Goal: Information Seeking & Learning: Learn about a topic

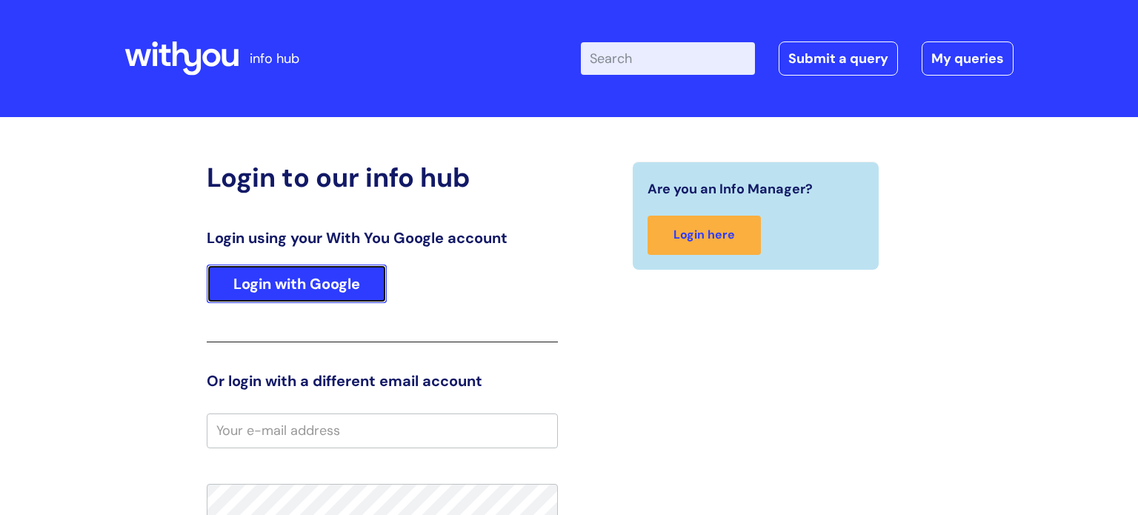
click at [345, 285] on link "Login with Google" at bounding box center [297, 284] width 180 height 39
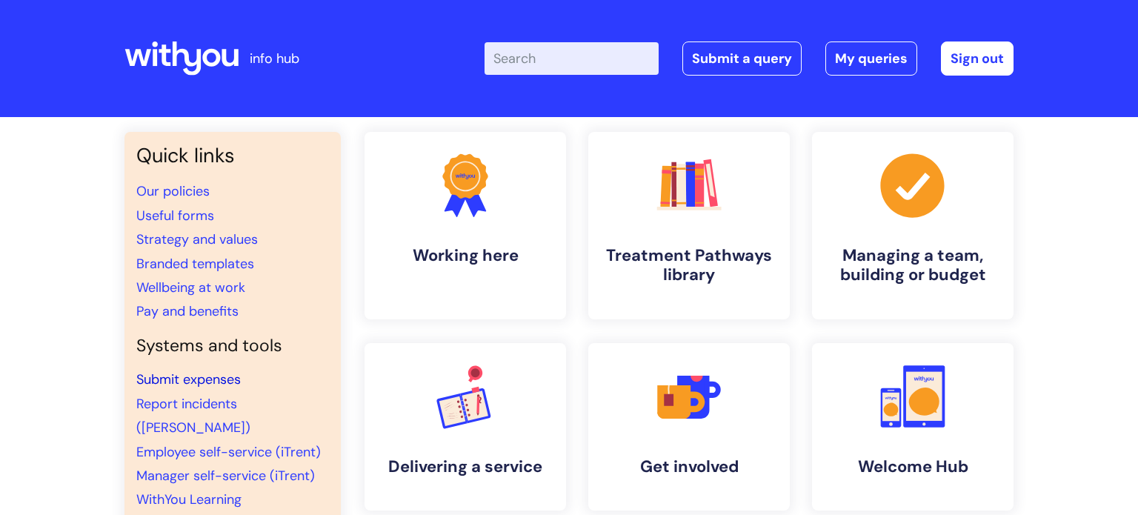
click at [185, 379] on link "Submit expenses" at bounding box center [188, 380] width 104 height 18
click at [225, 265] on link "Branded templates" at bounding box center [195, 264] width 118 height 18
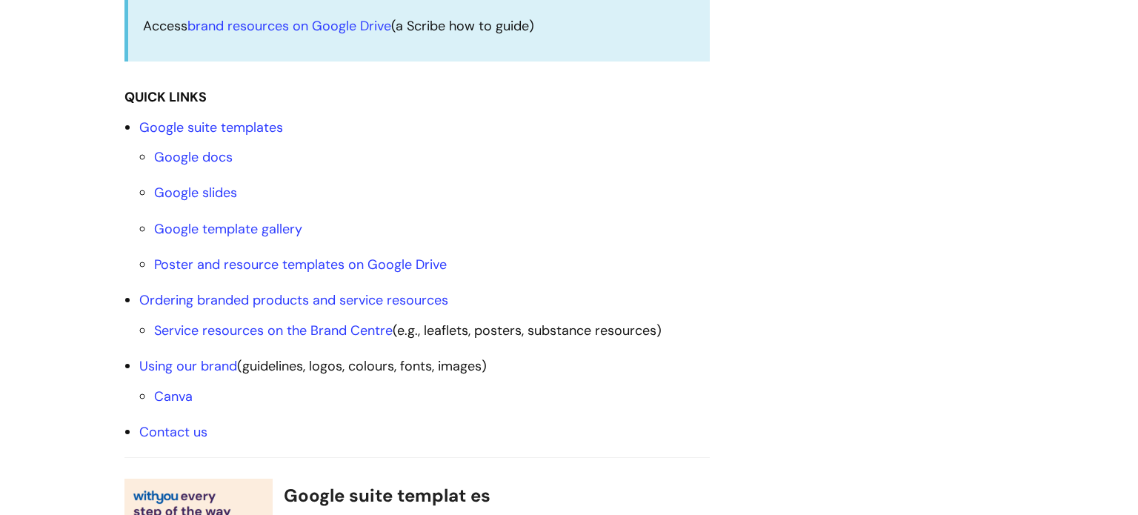
scroll to position [504, 0]
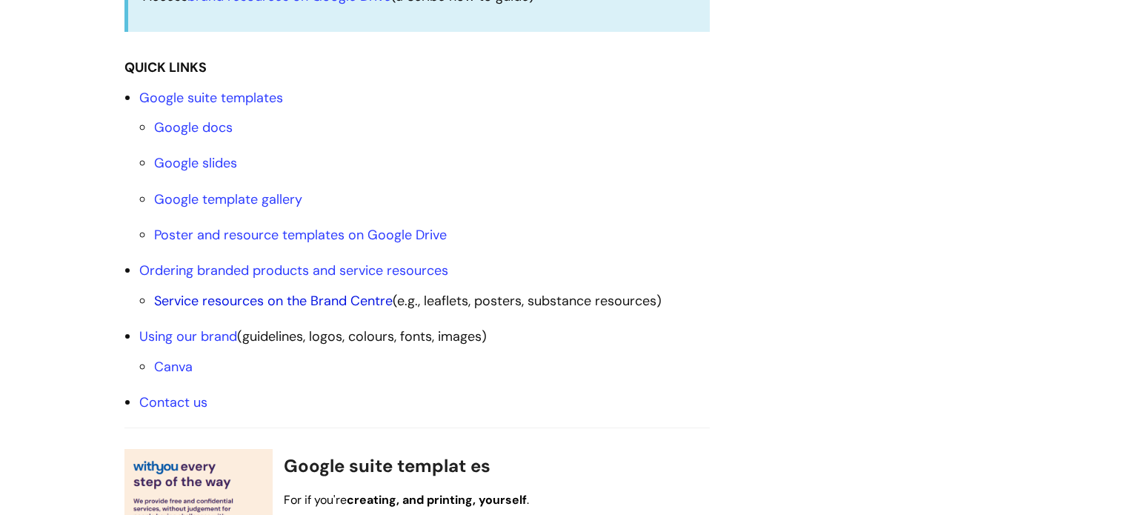
click at [271, 303] on link "Service resources on the Brand Centre" at bounding box center [273, 301] width 239 height 18
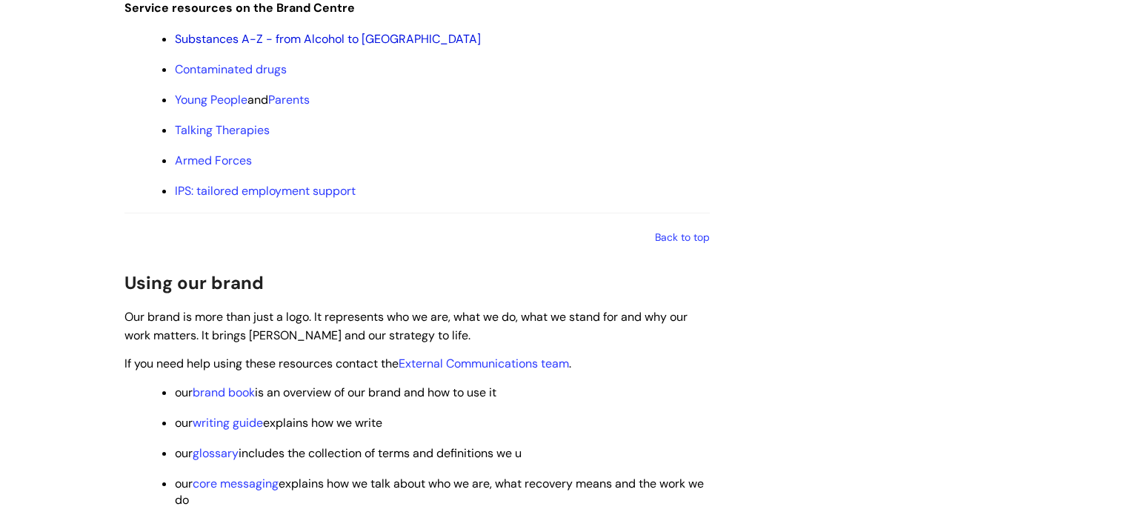
click at [353, 47] on link "Substances A-Z - from Alcohol to [GEOGRAPHIC_DATA]" at bounding box center [328, 39] width 306 height 16
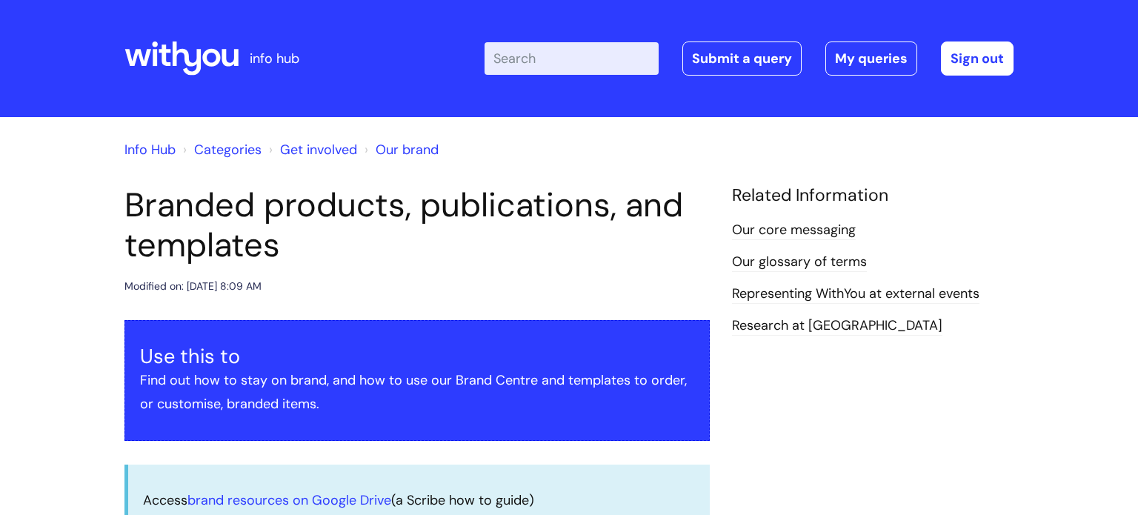
scroll to position [1879, 0]
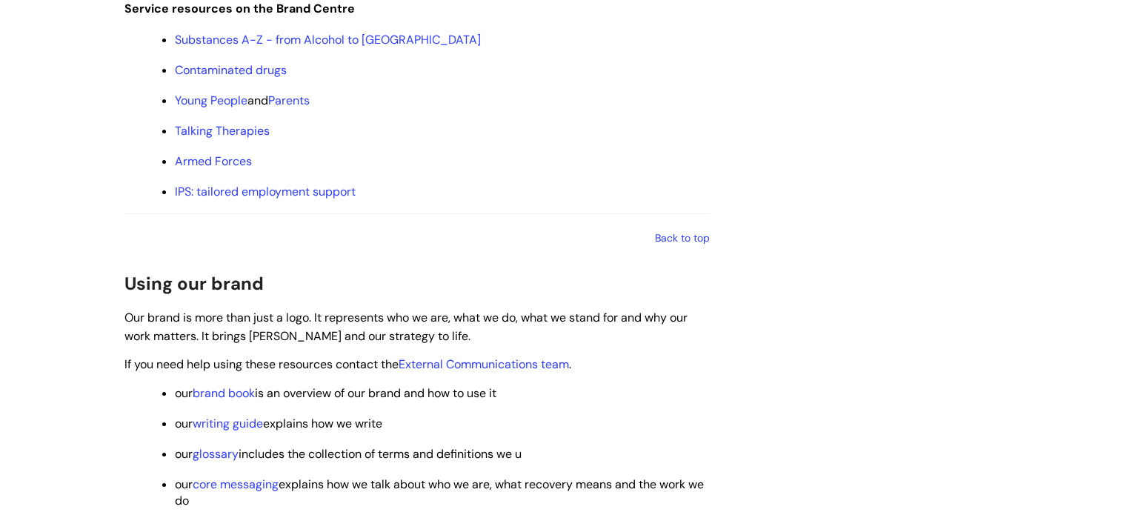
scroll to position [504, 0]
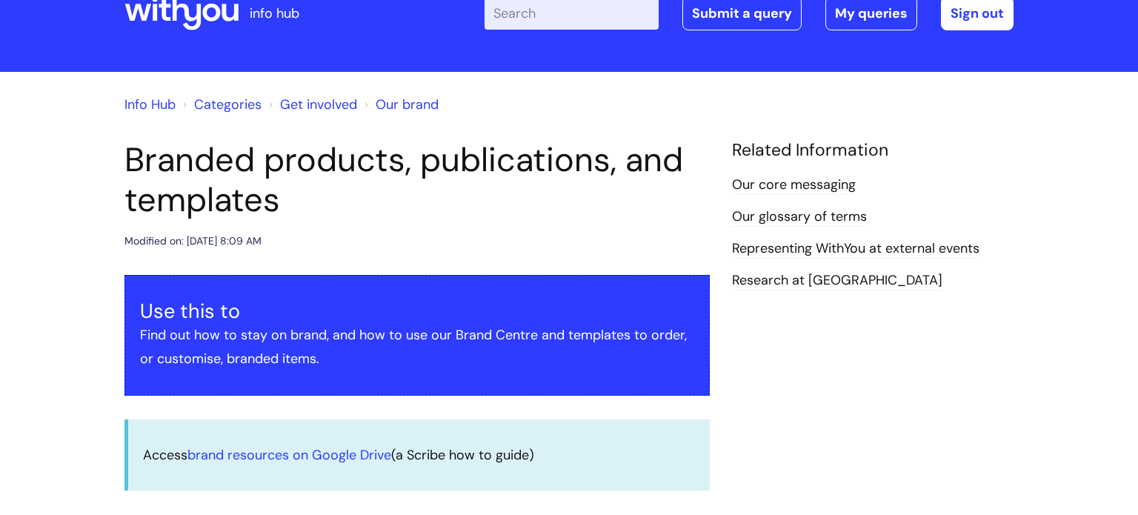
scroll to position [0, 0]
